Goal: Find specific page/section: Find specific page/section

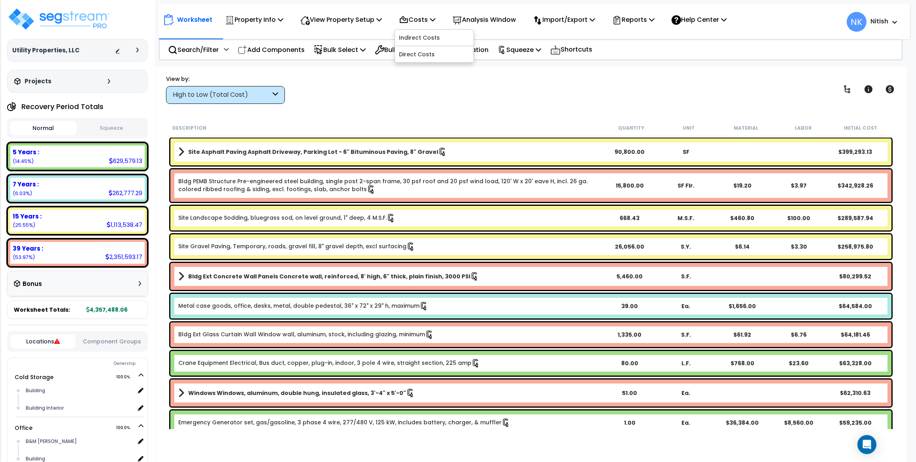
click at [427, 40] on link "Indirect Costs" at bounding box center [434, 38] width 78 height 16
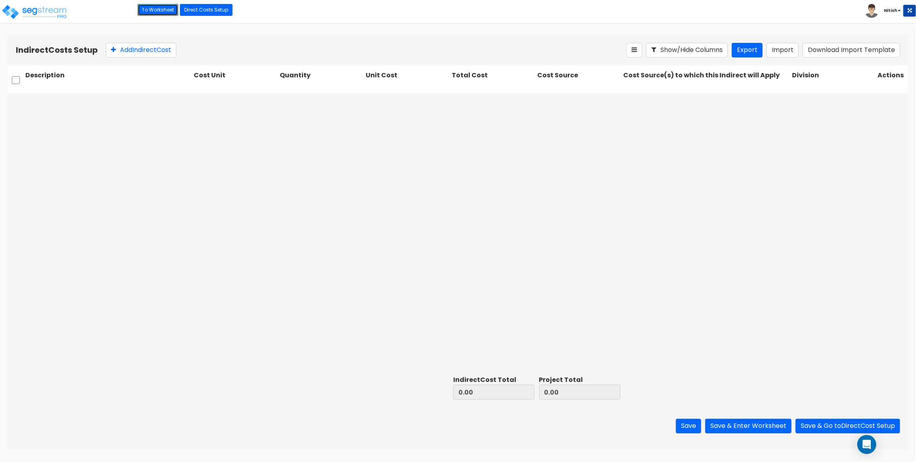
click at [163, 9] on link "To Worksheet" at bounding box center [158, 10] width 41 height 12
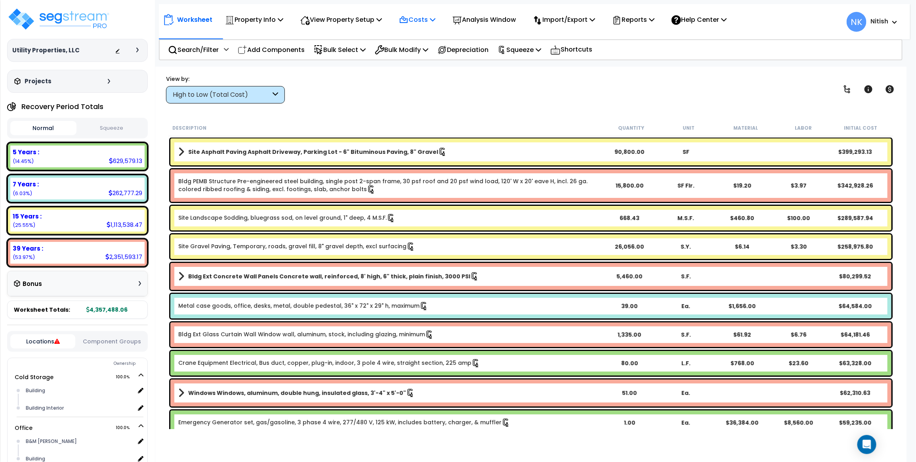
click at [429, 20] on p "Costs" at bounding box center [417, 19] width 36 height 11
click at [431, 51] on link "Direct Costs" at bounding box center [434, 54] width 78 height 16
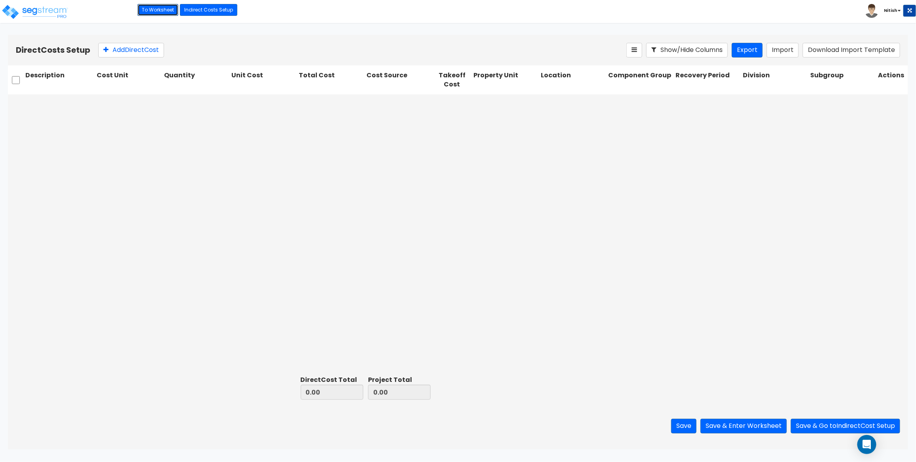
click at [157, 9] on link "To Worksheet" at bounding box center [158, 10] width 41 height 12
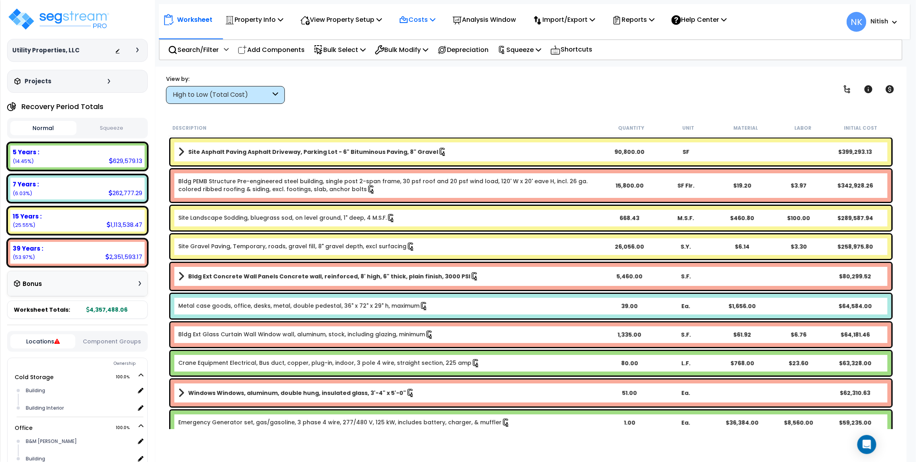
click at [431, 16] on p "Costs" at bounding box center [417, 19] width 36 height 11
click at [427, 42] on link "Indirect Costs" at bounding box center [434, 38] width 78 height 16
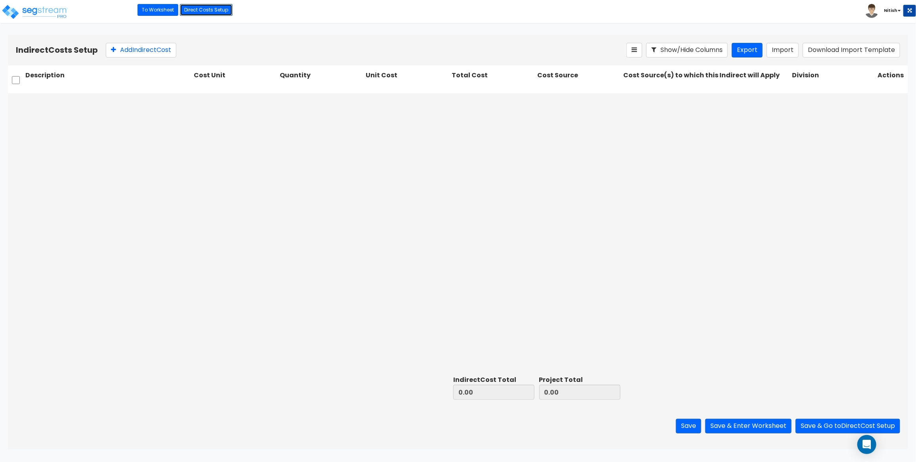
click at [205, 11] on link "Direct Costs Setup" at bounding box center [206, 10] width 53 height 12
